Goal: Obtain resource: Obtain resource

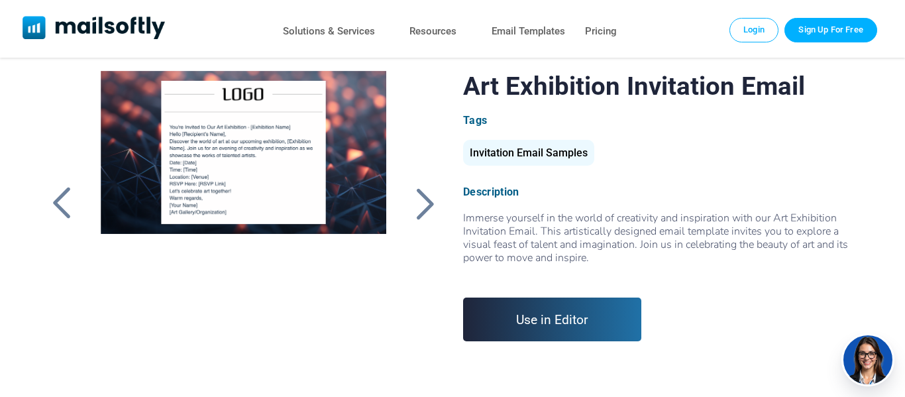
click at [415, 206] on div at bounding box center [425, 203] width 33 height 34
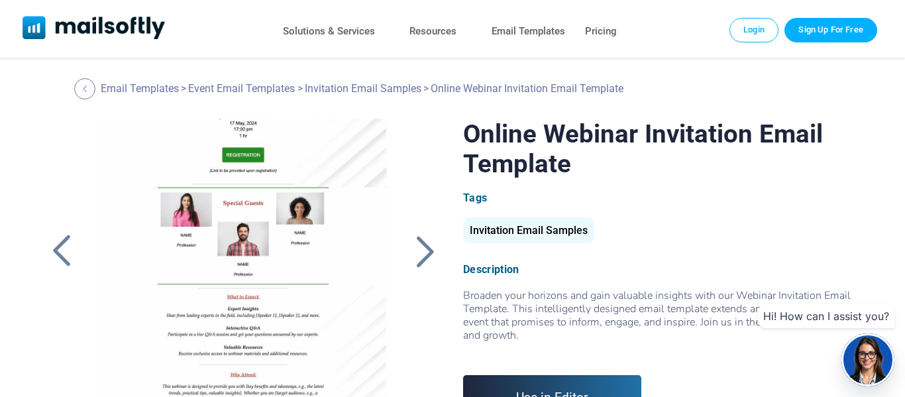
scroll to position [182, 0]
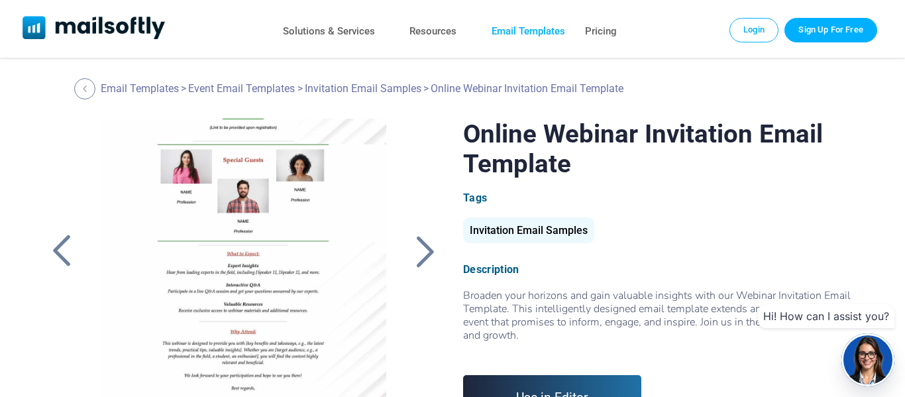
click at [545, 32] on link "Email Templates" at bounding box center [528, 31] width 74 height 19
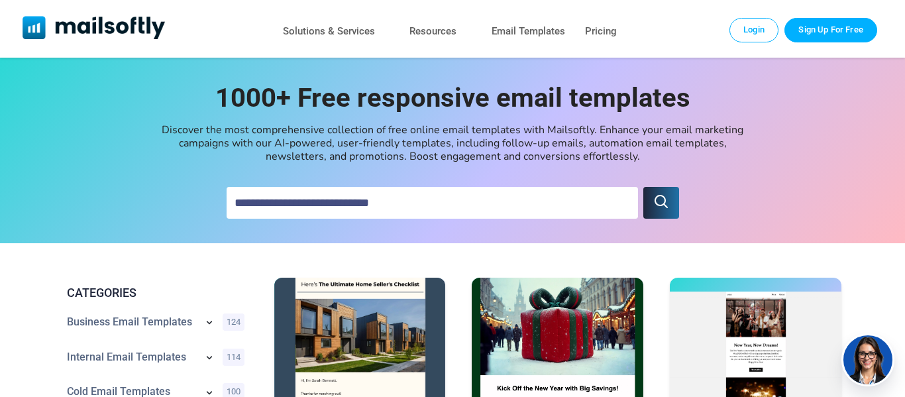
click at [389, 200] on input "text" at bounding box center [431, 203] width 411 height 32
type input "**********"
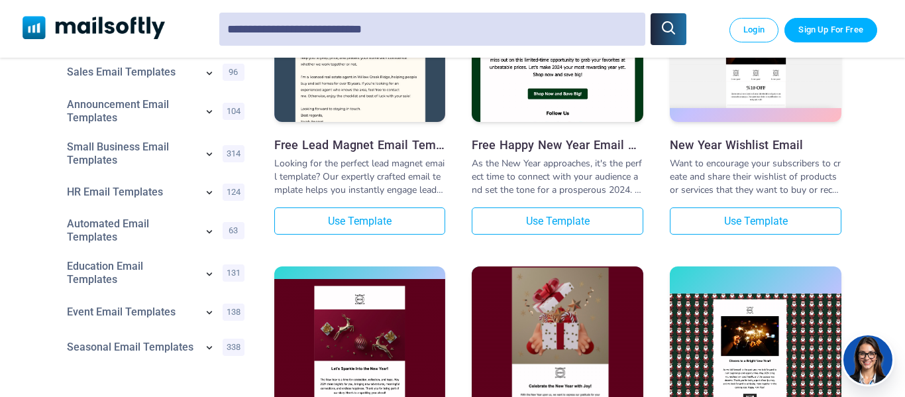
scroll to position [361, 0]
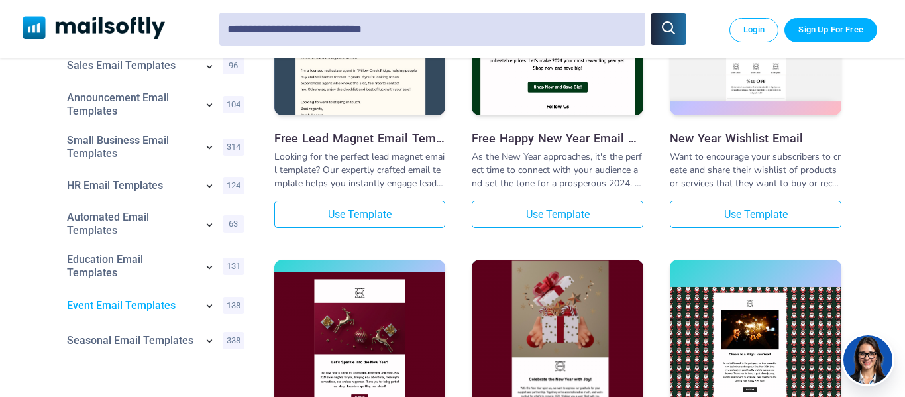
click at [162, 299] on link "Event Email Templates" at bounding box center [131, 305] width 129 height 13
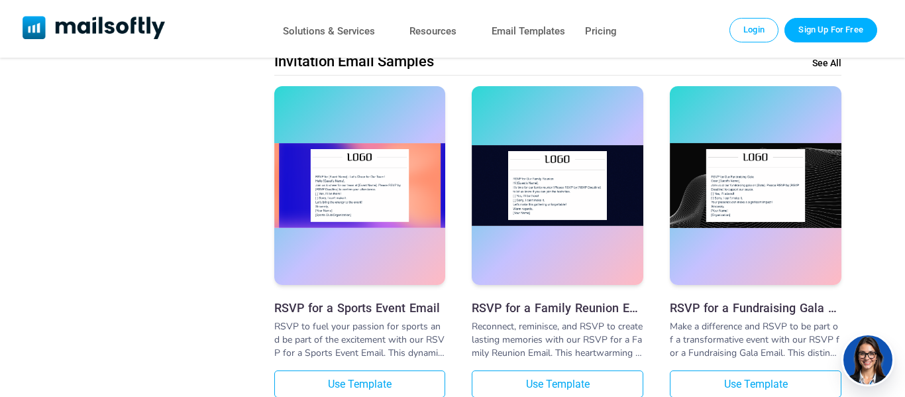
scroll to position [3444, 0]
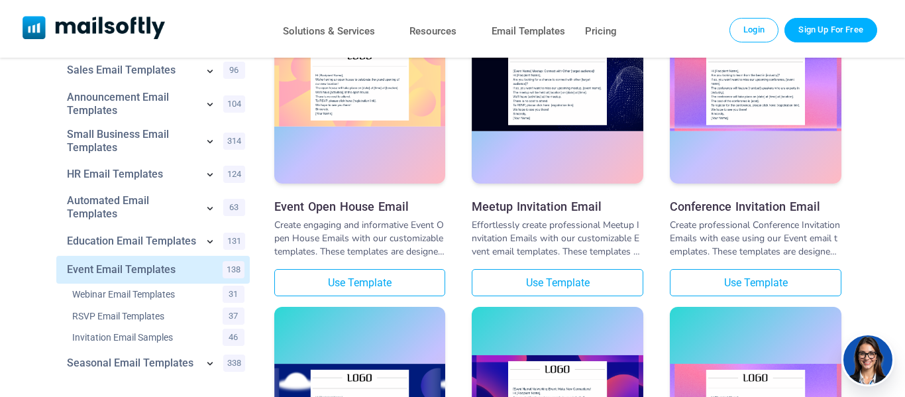
scroll to position [0, 0]
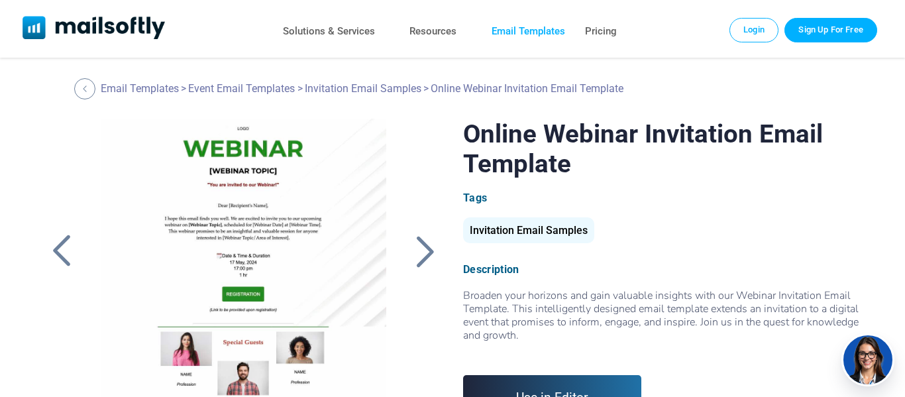
click at [544, 37] on link "Email Templates" at bounding box center [528, 31] width 74 height 19
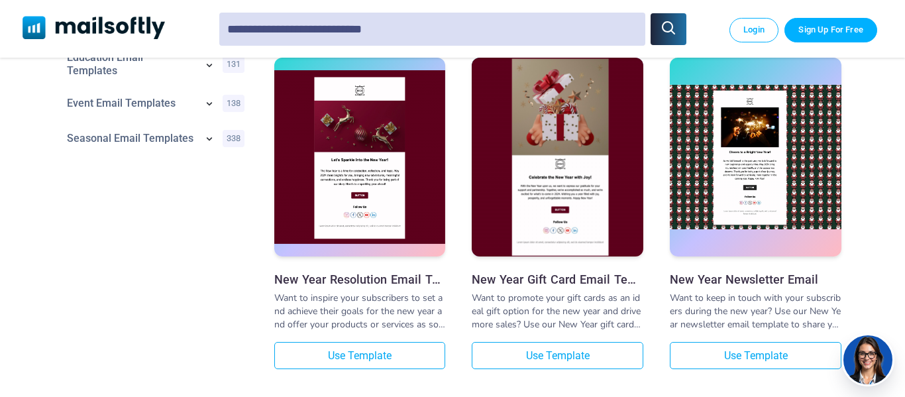
scroll to position [563, 0]
click at [200, 134] on div "Seasonal Email Templates 338" at bounding box center [152, 138] width 193 height 30
click at [205, 130] on icon at bounding box center [209, 138] width 16 height 16
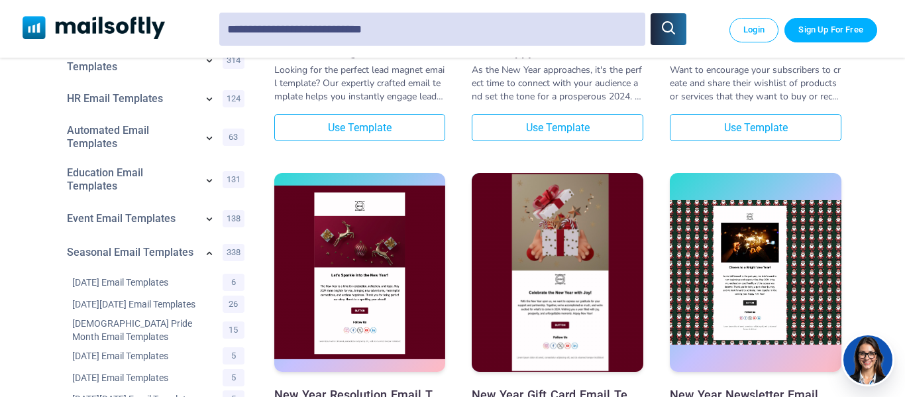
scroll to position [444, 0]
